Goal: Information Seeking & Learning: Learn about a topic

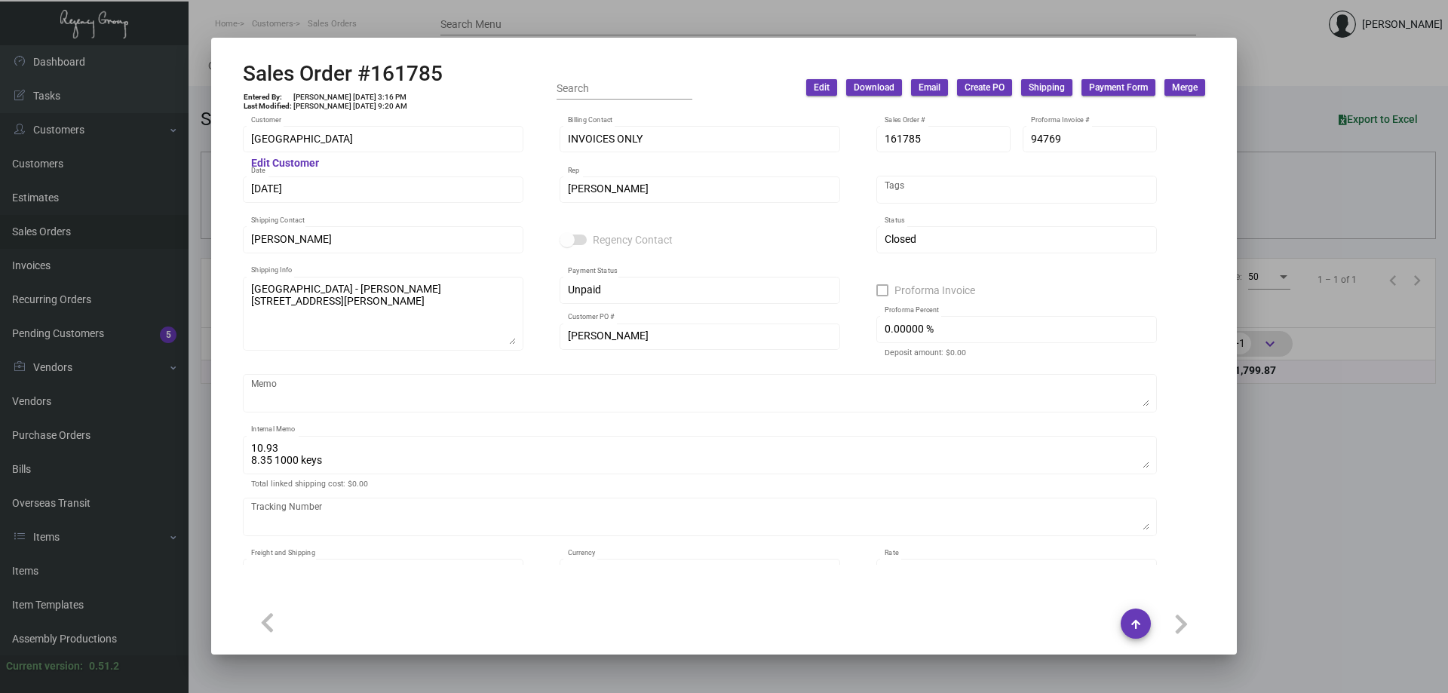
click at [76, 572] on div at bounding box center [724, 346] width 1448 height 693
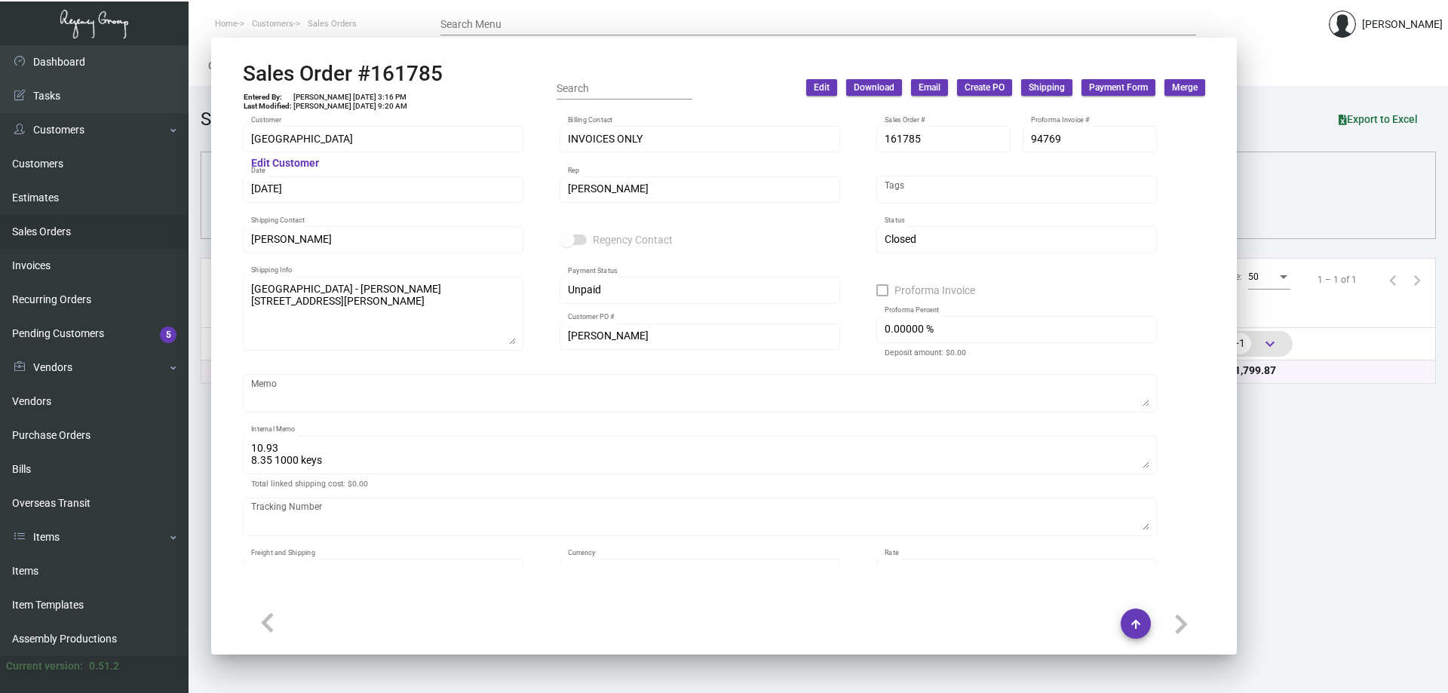
click at [76, 572] on link "Items" at bounding box center [94, 571] width 189 height 34
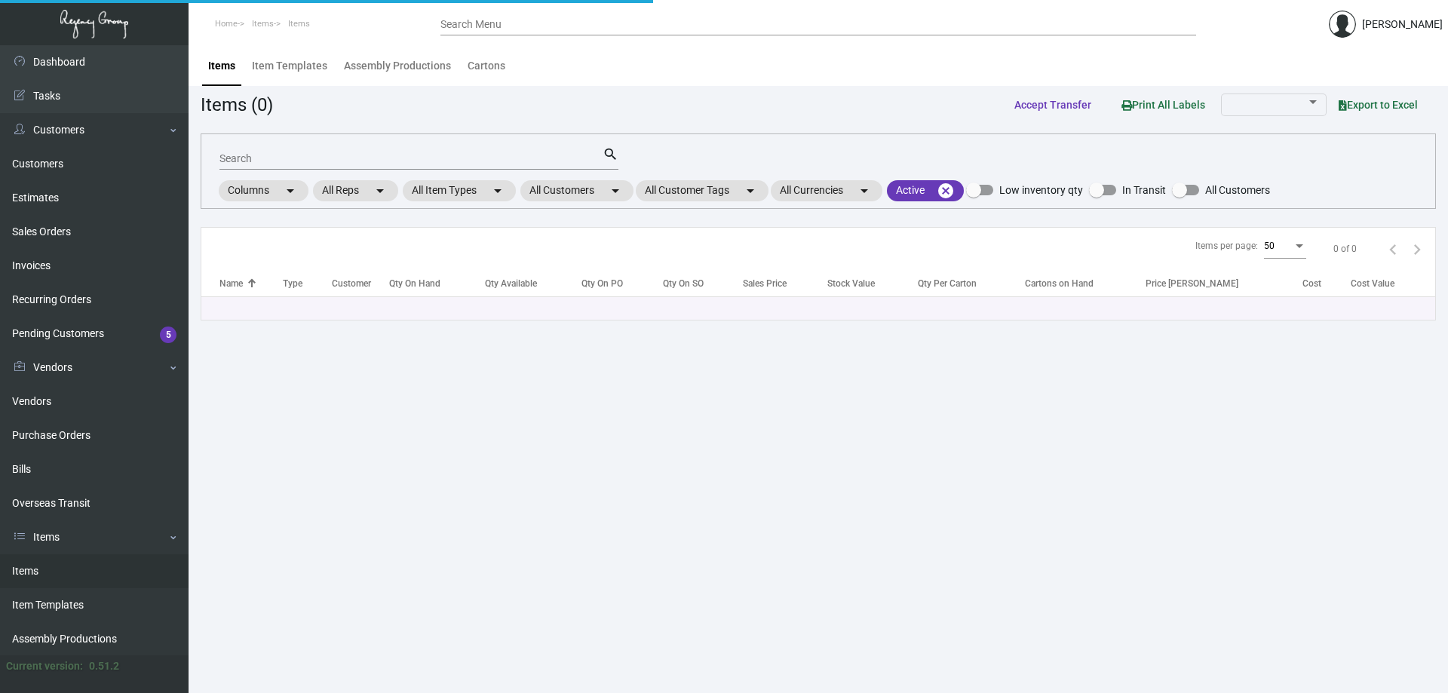
click at [76, 572] on link "Items" at bounding box center [94, 571] width 189 height 34
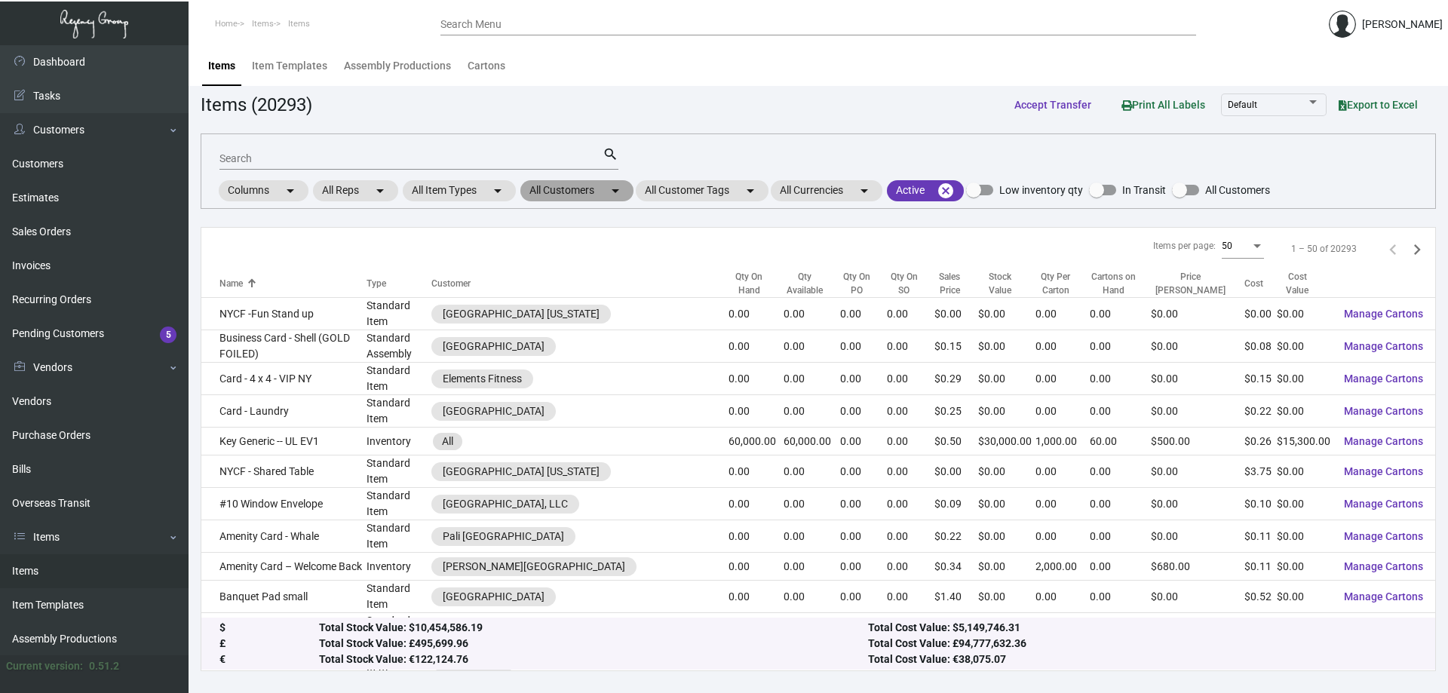
click at [567, 193] on mat-chip "All Customers arrow_drop_down" at bounding box center [576, 190] width 113 height 21
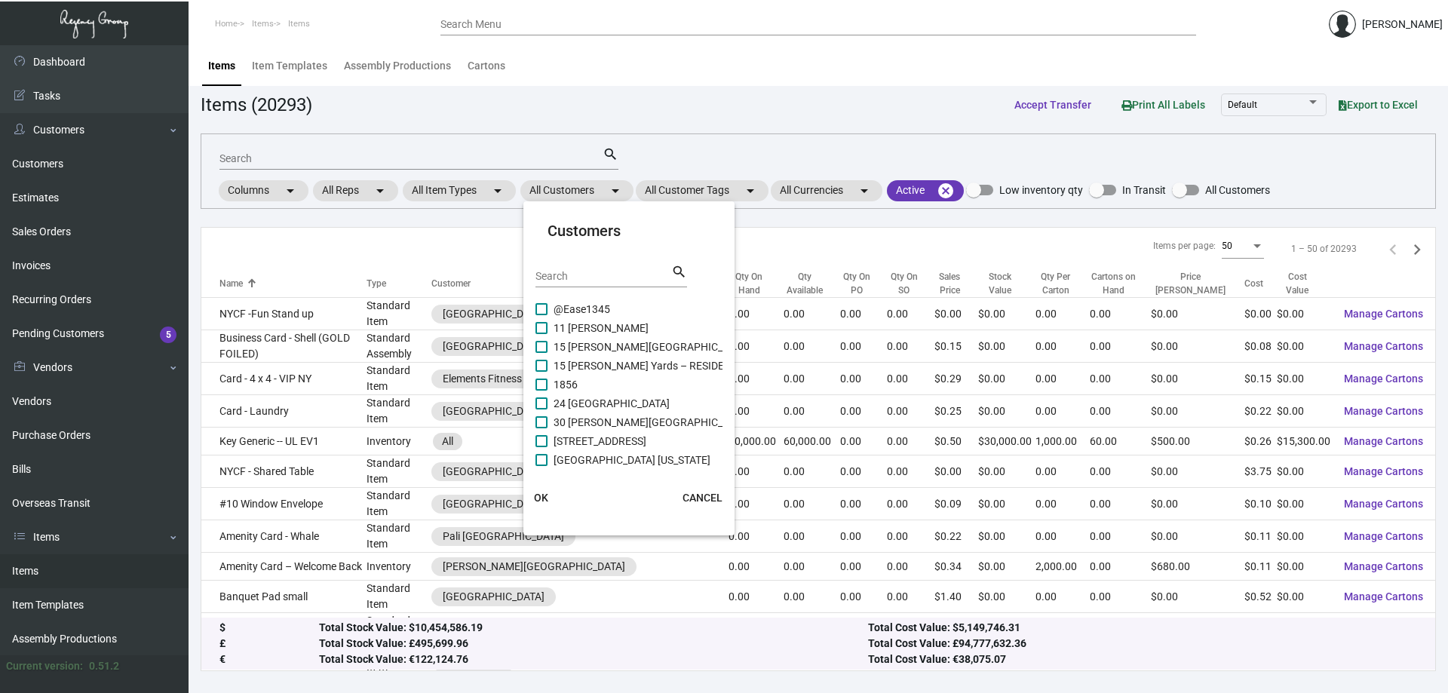
click at [392, 159] on div at bounding box center [724, 346] width 1448 height 693
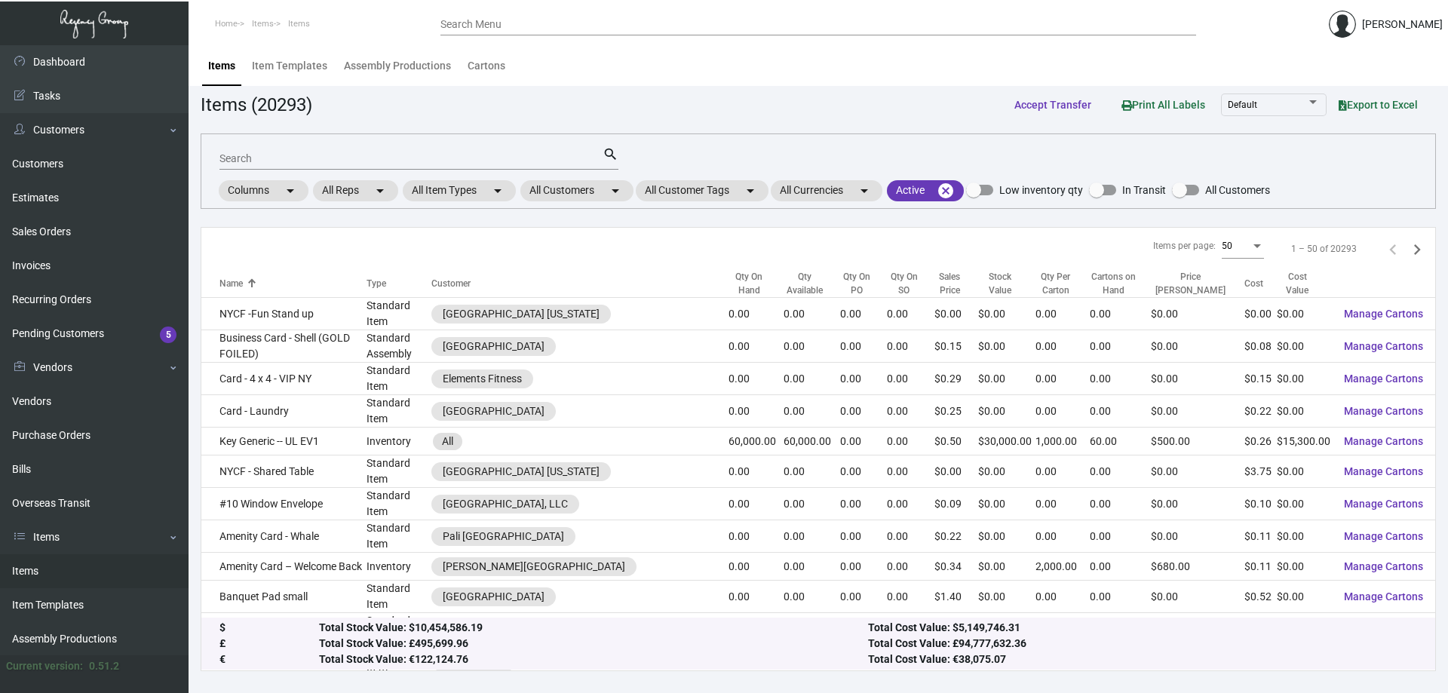
click at [392, 159] on input "Search" at bounding box center [410, 159] width 383 height 12
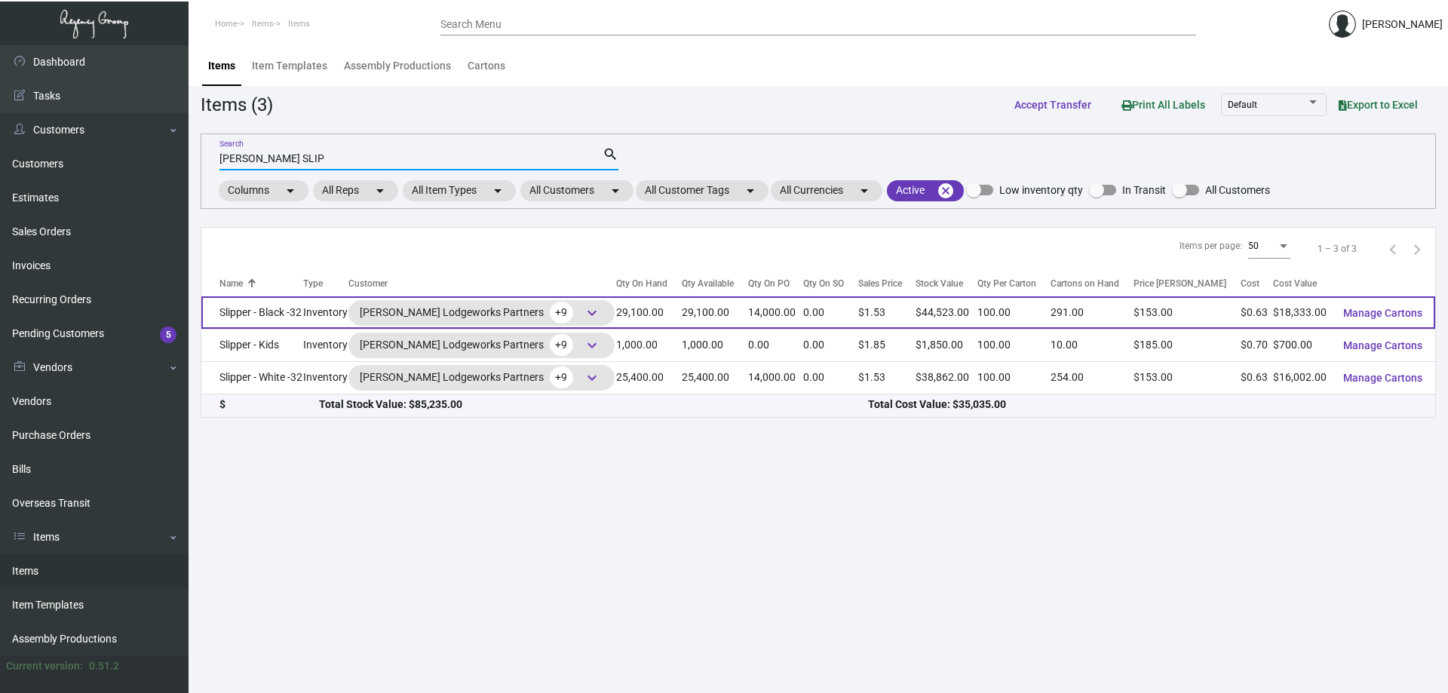
type input "[PERSON_NAME] SLIP"
click at [273, 309] on td "Slipper - Black -32" at bounding box center [252, 312] width 102 height 32
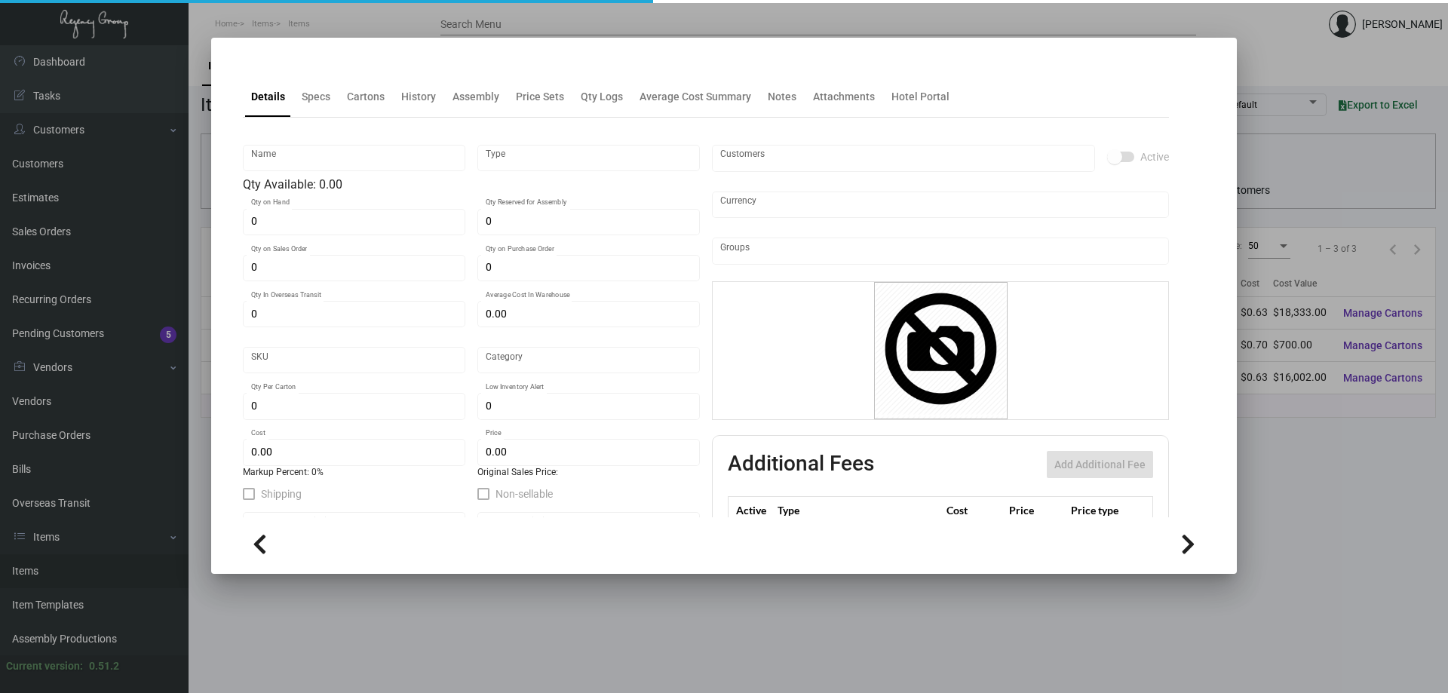
type input "Slipper - Black -32"
type input "Inventory"
type input "29,100"
type input "14,000"
type input "$ 0.63664"
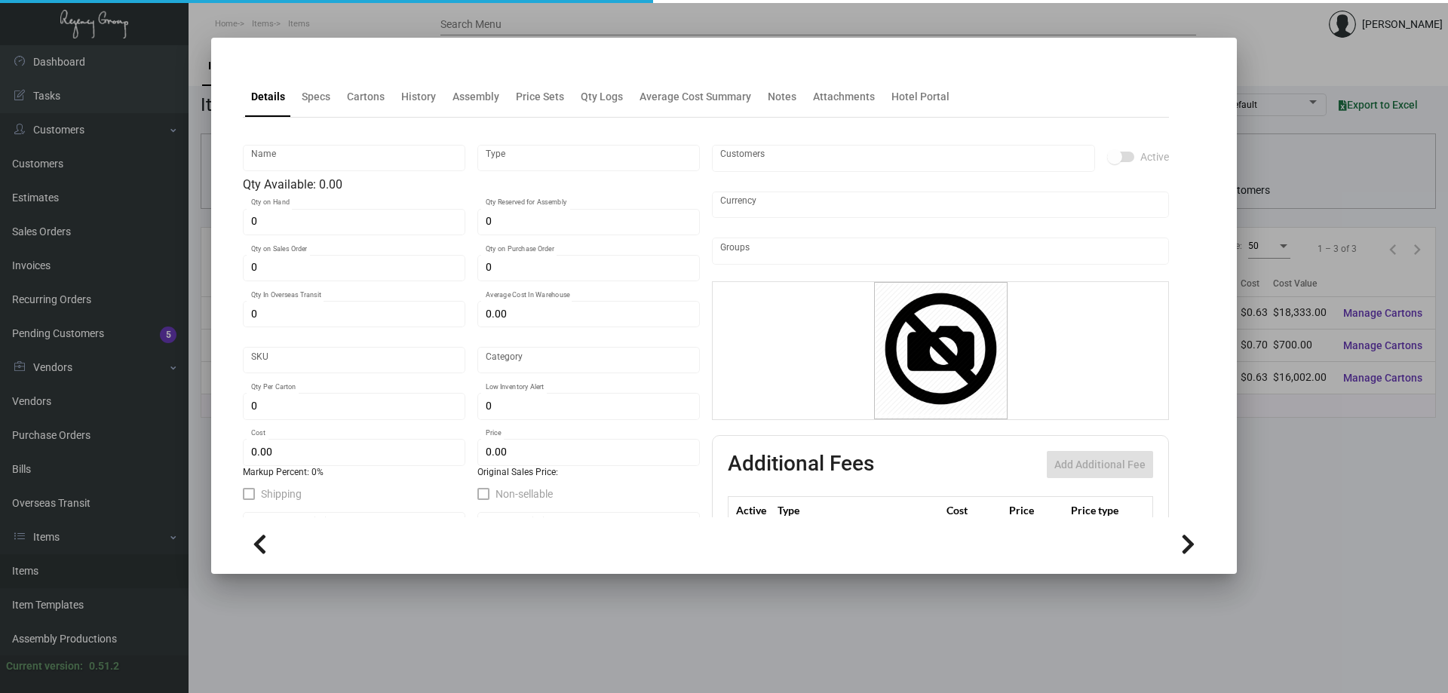
type input "Overseas"
type input "100"
type input "$ 0.63"
type input "$ 1.53"
type textarea "HR Slipper: Size #10 slipper, 1 size to fit all, black color cushion material ,…"
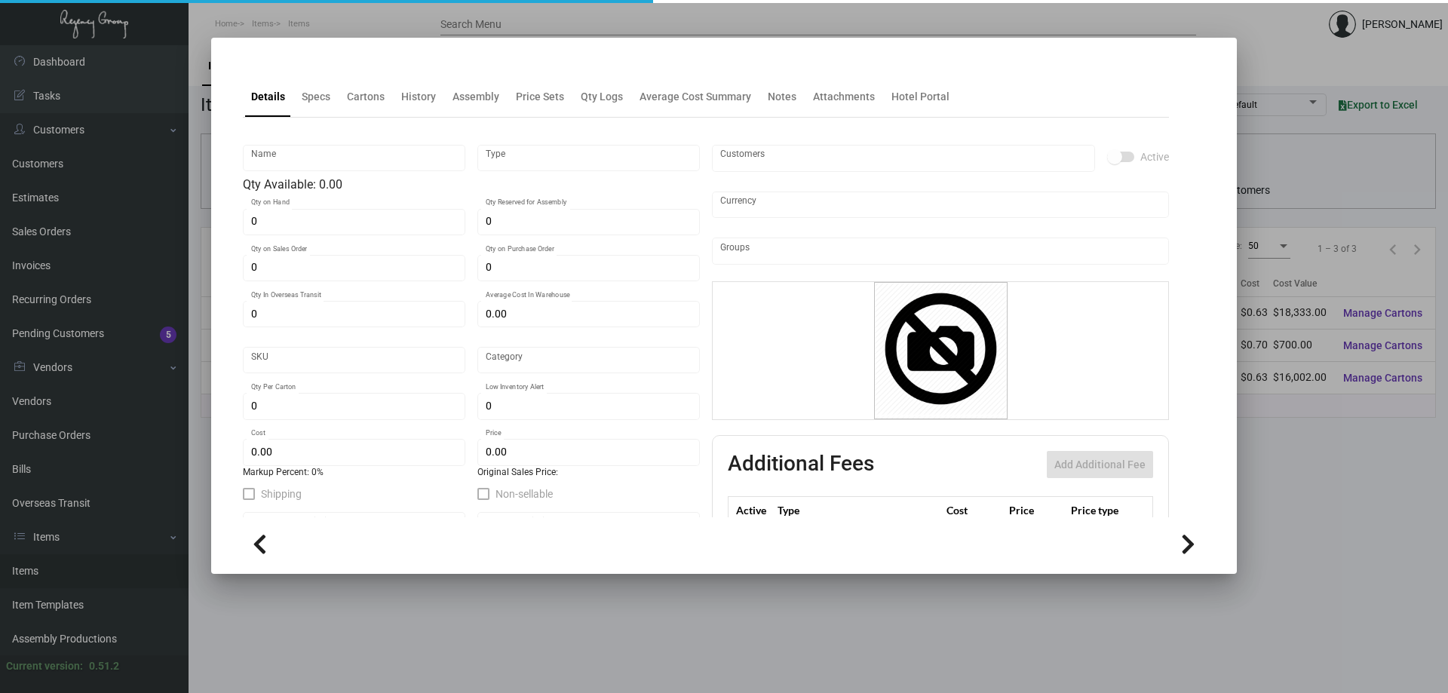
type textarea "HR Slipper: Size #10 slipper, 1 size to fit all, black color cushion material ,…"
checkbox input "true"
type input "United States Dollar $"
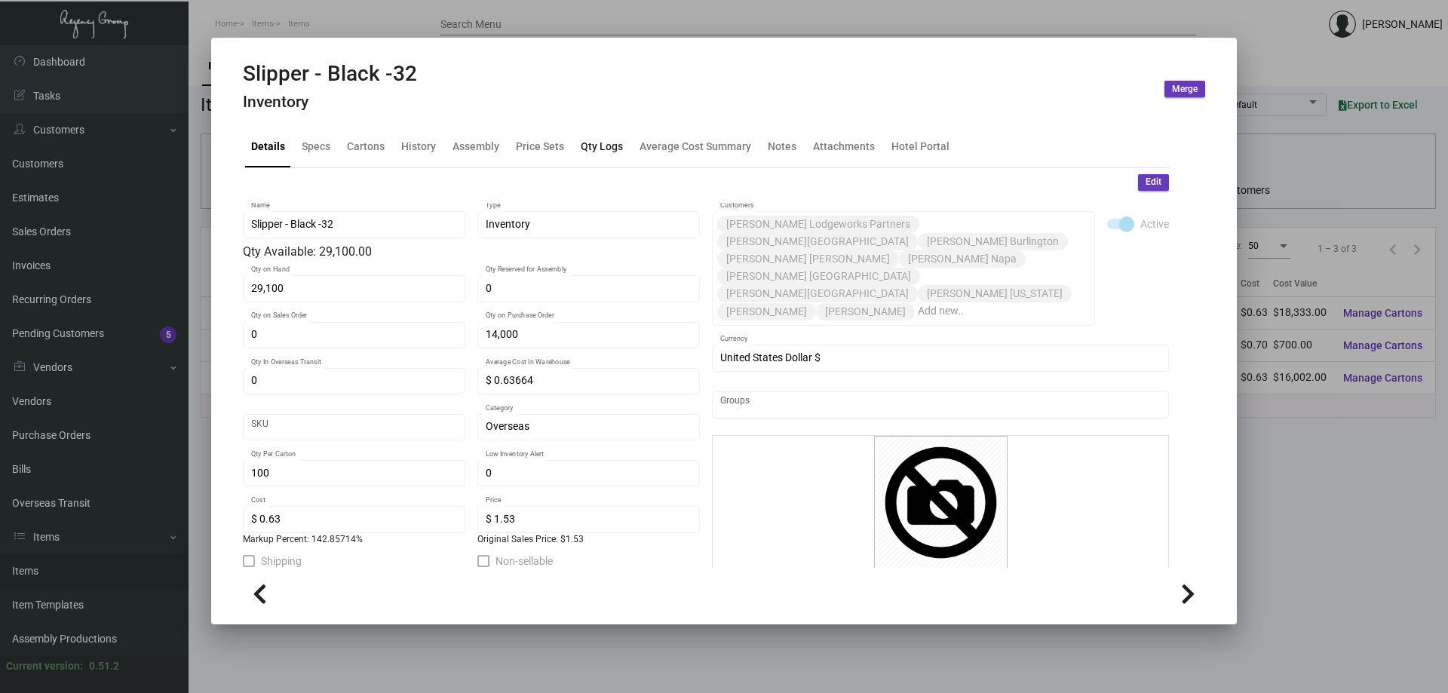
click at [602, 141] on div "Qty Logs" at bounding box center [602, 147] width 42 height 16
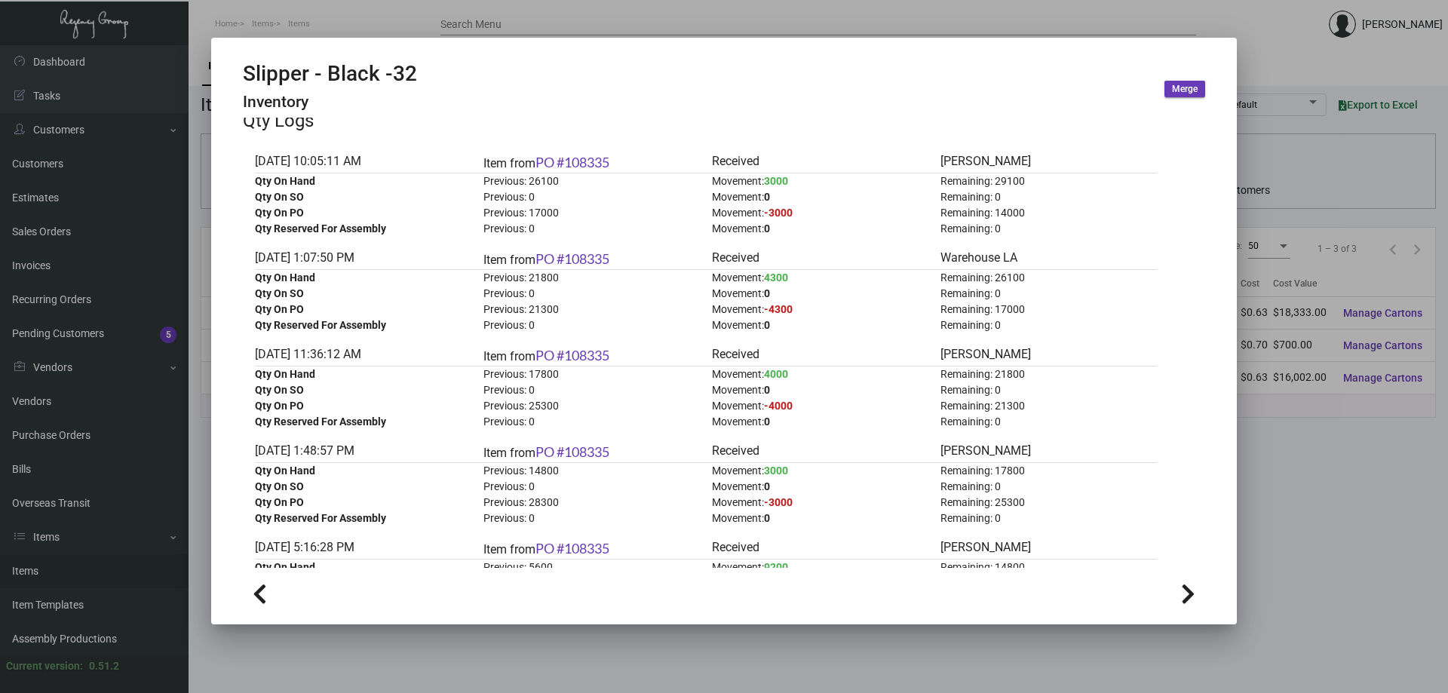
scroll to position [75, 0]
